Goal: Transaction & Acquisition: Purchase product/service

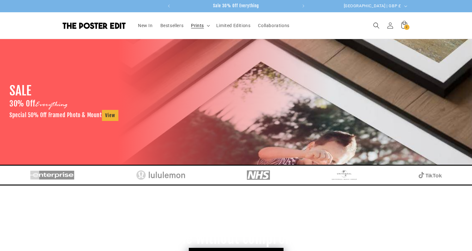
click at [200, 27] on span "Prints" at bounding box center [197, 26] width 13 height 6
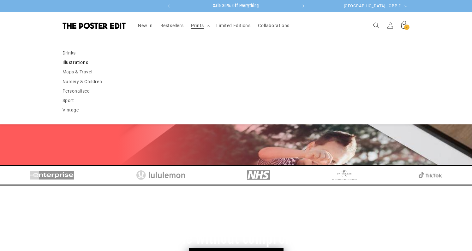
click at [80, 60] on link "Illustrations" at bounding box center [235, 62] width 347 height 9
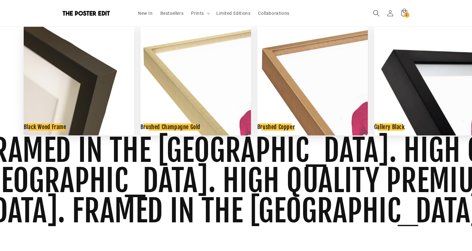
scroll to position [0, 123]
click at [377, 13] on use "Search" at bounding box center [376, 13] width 6 height 6
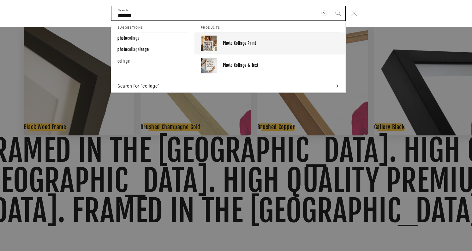
type input "*******"
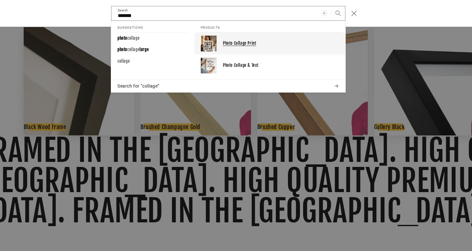
click at [234, 45] on p "Photo Collage Print" at bounding box center [281, 43] width 116 height 5
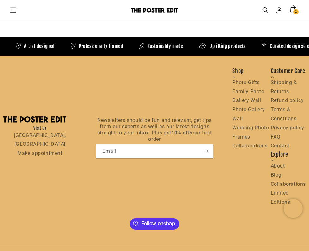
scroll to position [0, 273]
